Goal: Transaction & Acquisition: Purchase product/service

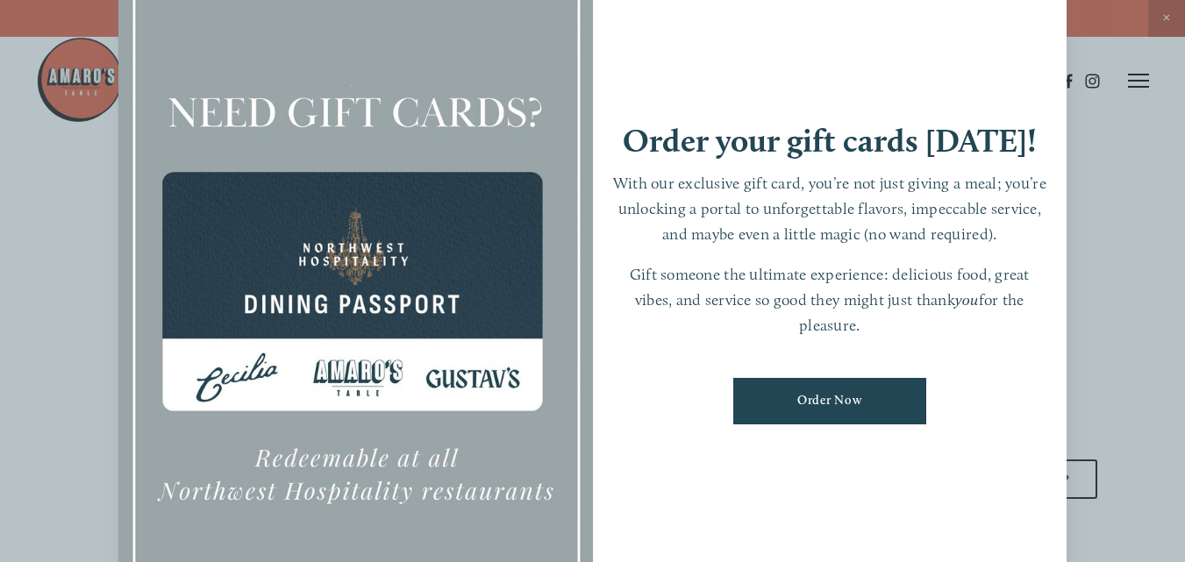
click at [1035, 18] on div "Order your gift cards today! With our exclusive gift card, you’re not just givi…" at bounding box center [830, 281] width 474 height 664
click at [21, 138] on div at bounding box center [592, 281] width 1185 height 562
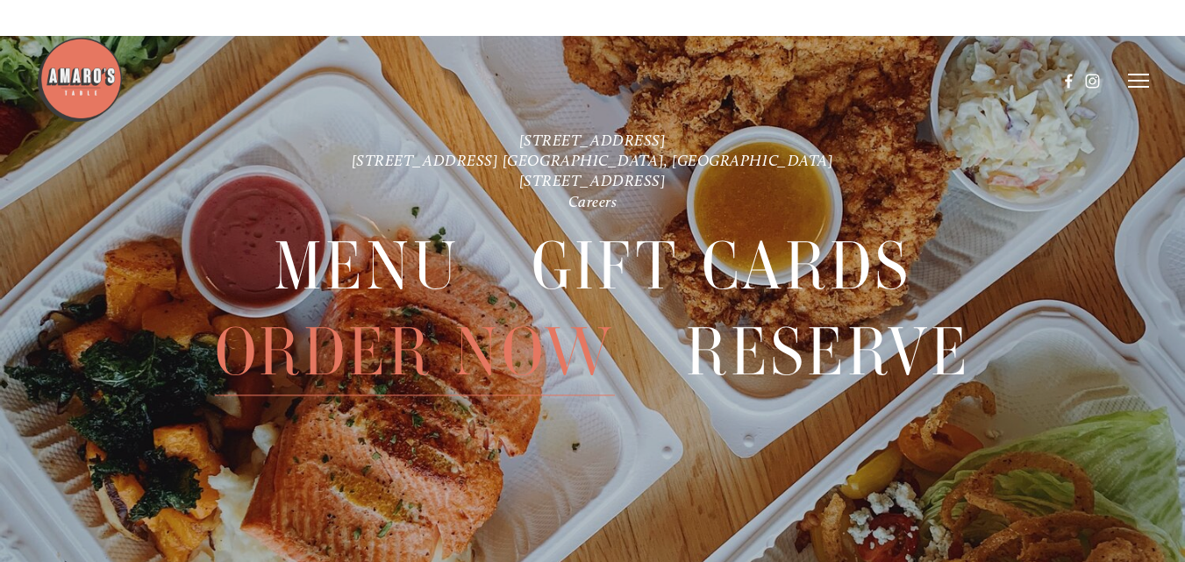
scroll to position [2965, 0]
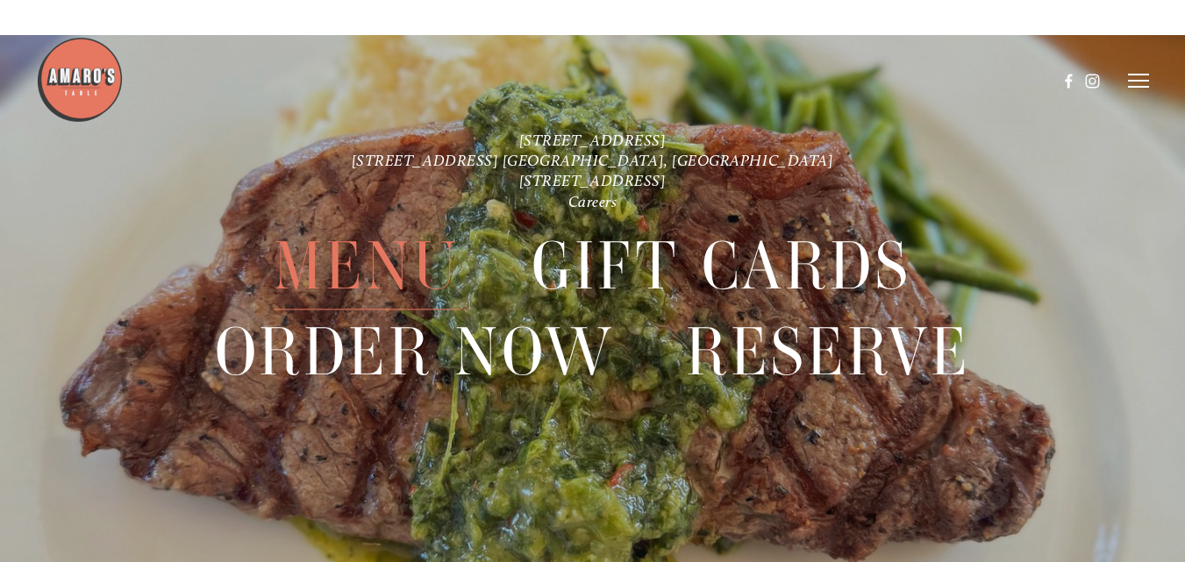
click at [382, 264] on span "Menu" at bounding box center [367, 267] width 186 height 86
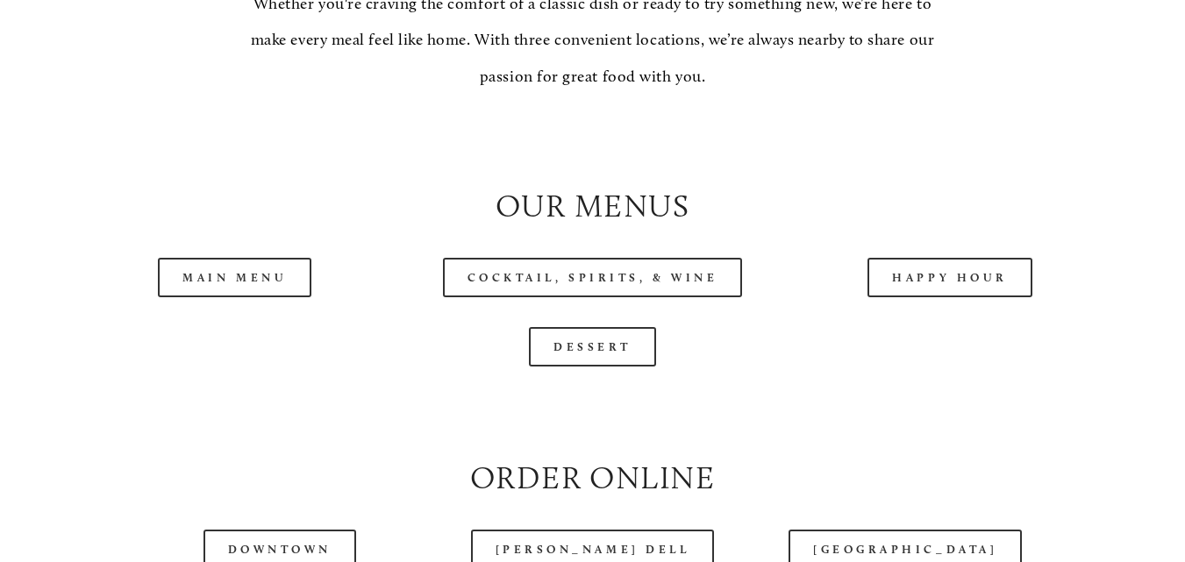
scroll to position [1666, 0]
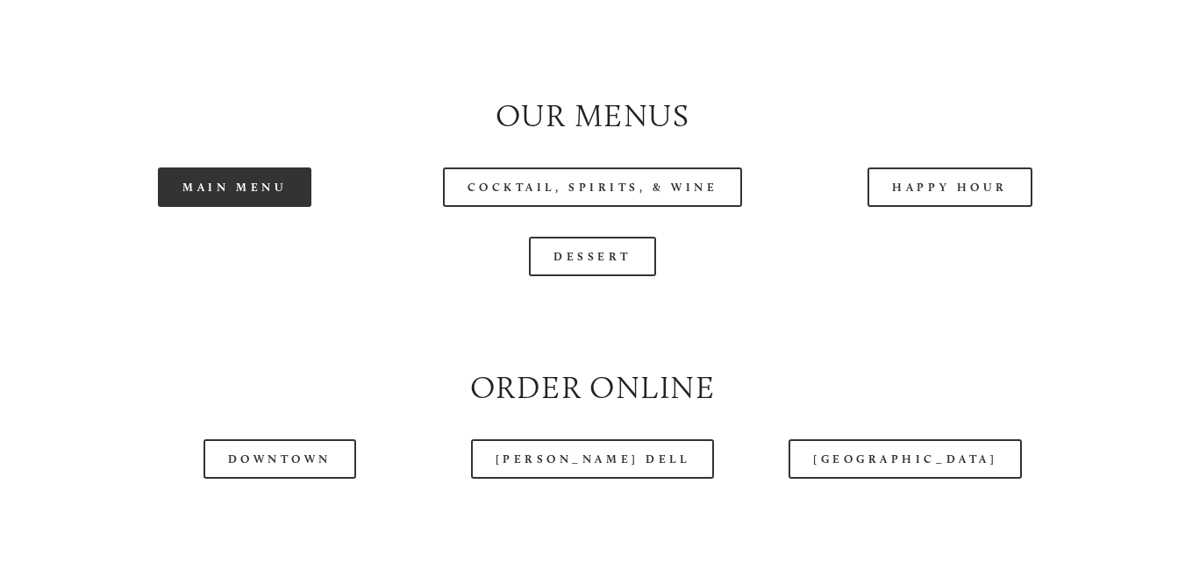
click at [228, 195] on link "Main Menu" at bounding box center [234, 187] width 153 height 39
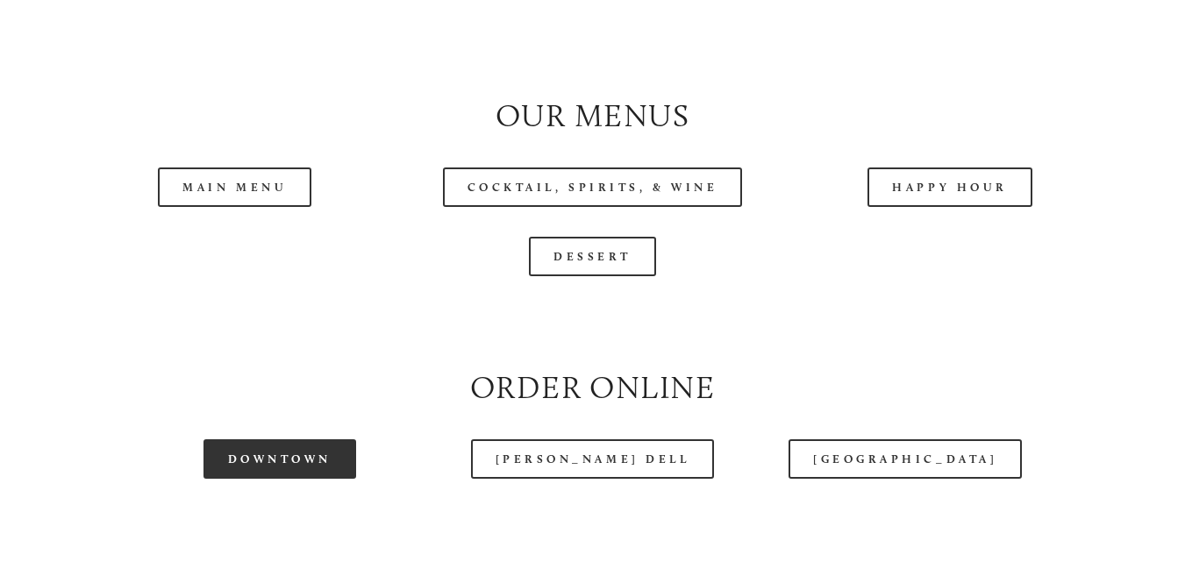
click at [287, 471] on link "Downtown" at bounding box center [279, 458] width 153 height 39
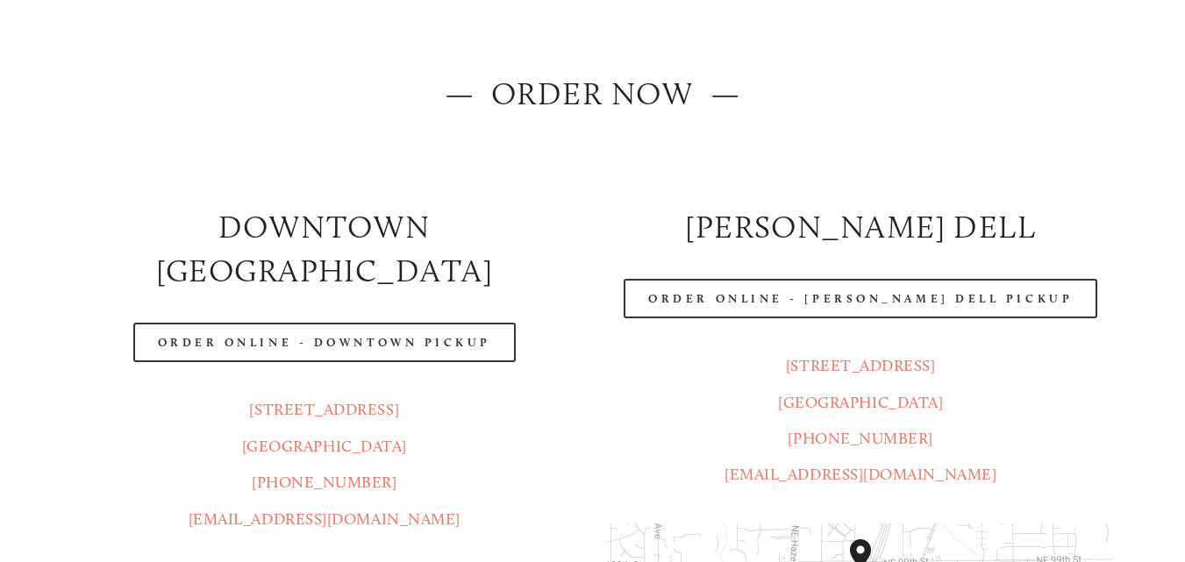
scroll to position [263, 0]
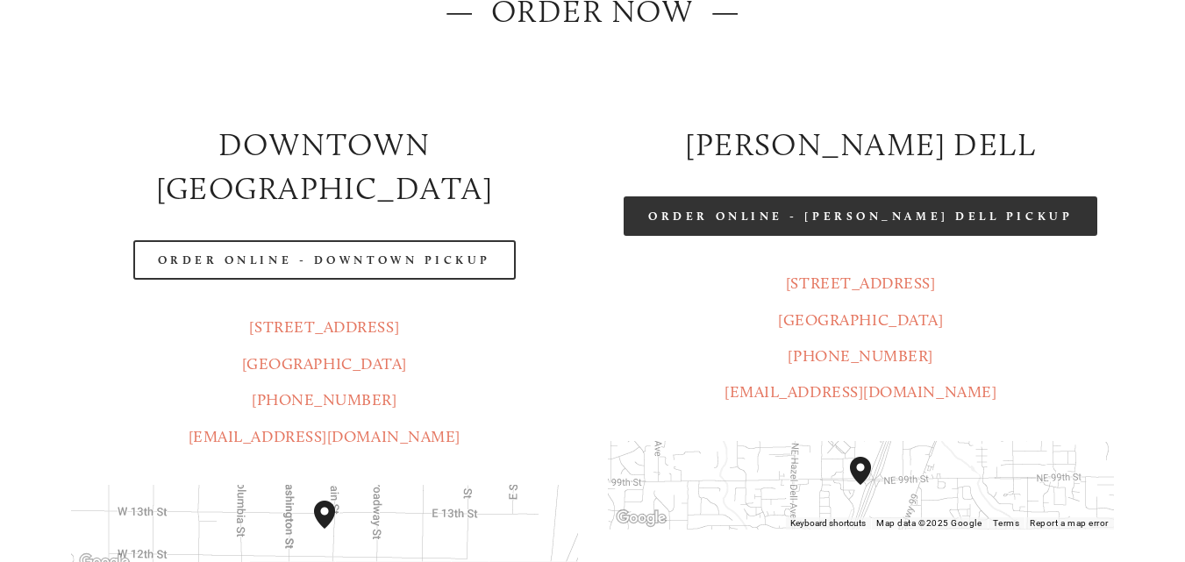
click at [917, 220] on link "Order Online - [PERSON_NAME] Dell Pickup" at bounding box center [861, 215] width 474 height 39
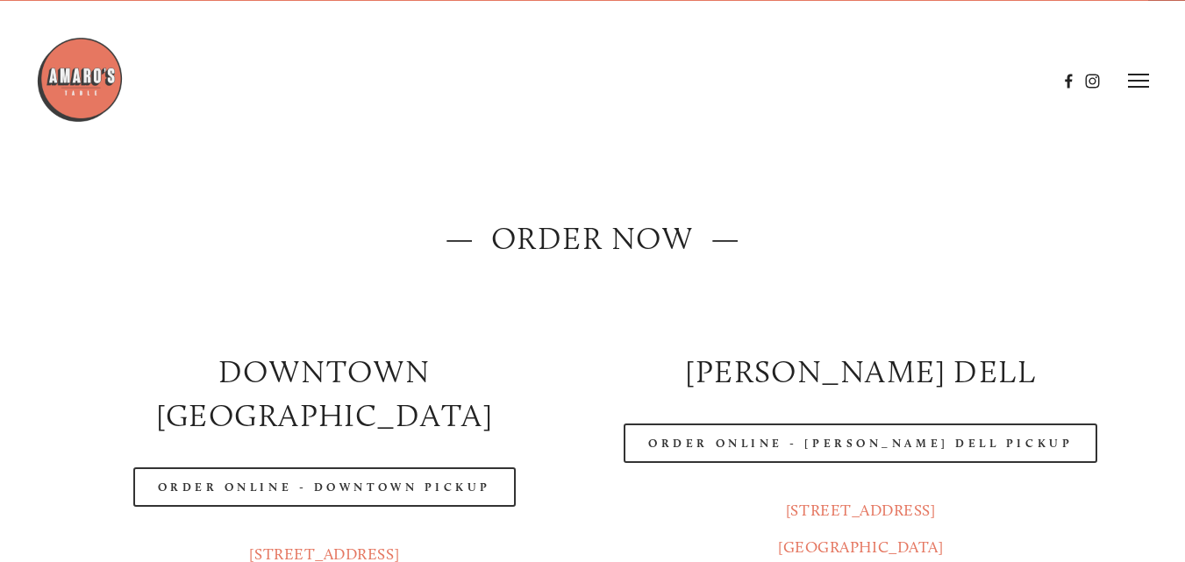
scroll to position [0, 0]
